Goal: Task Accomplishment & Management: Complete application form

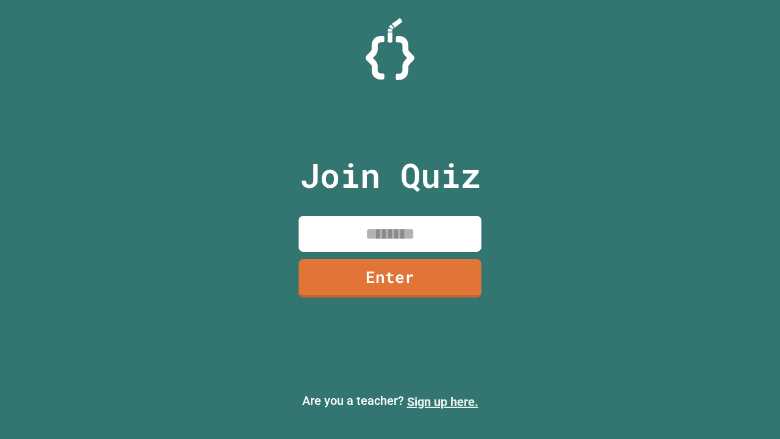
click at [443, 402] on link "Sign up here." at bounding box center [442, 401] width 71 height 15
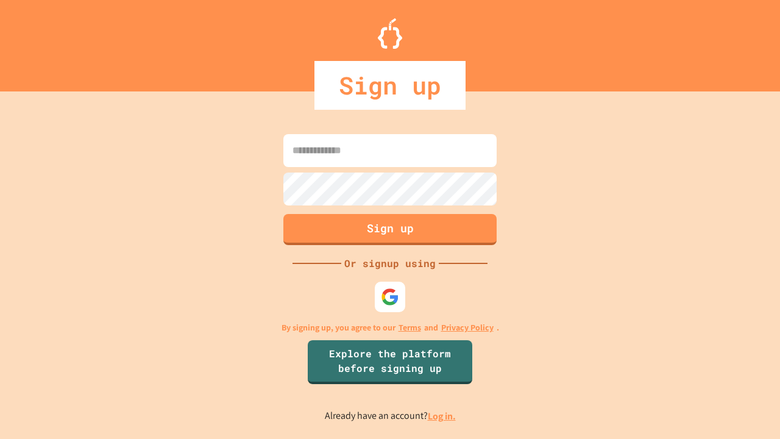
click at [443, 416] on link "Log in." at bounding box center [442, 416] width 28 height 13
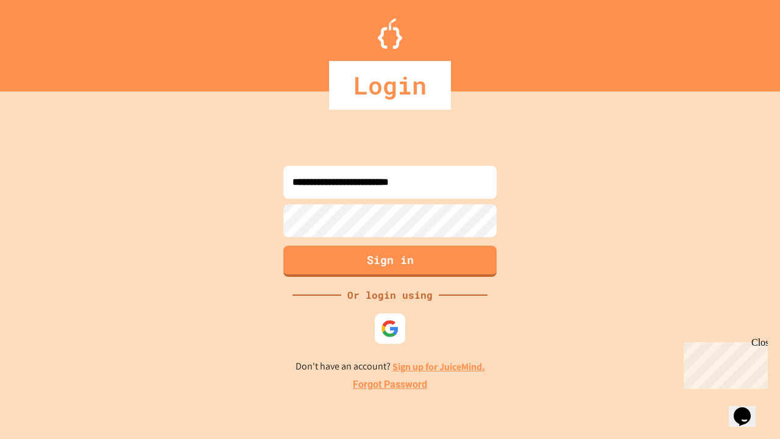
type input "**********"
